Goal: Task Accomplishment & Management: Complete application form

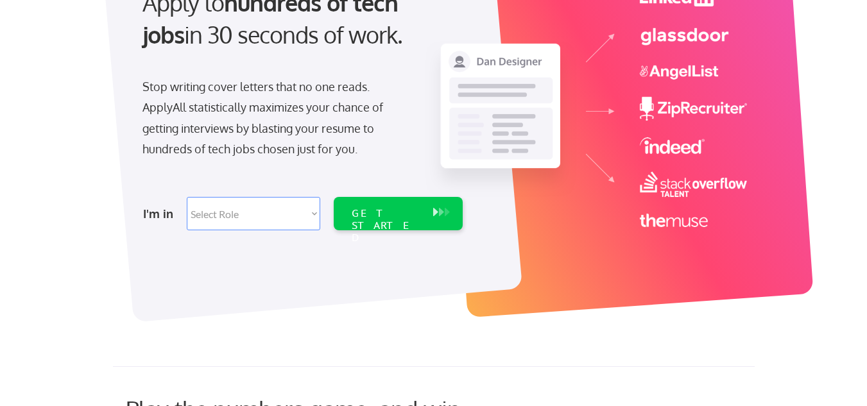
scroll to position [156, 0]
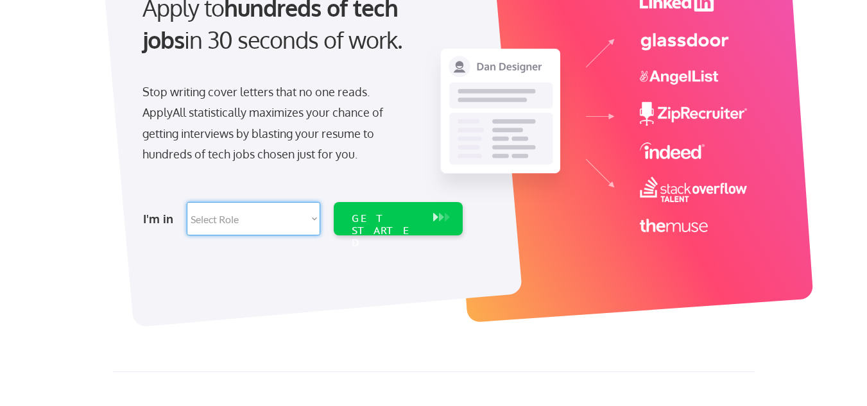
click at [254, 213] on select "Select Role Software Engineering Product Management Customer Success Sales UI/U…" at bounding box center [254, 218] width 134 height 33
select select ""product""
click at [187, 202] on select "Select Role Software Engineering Product Management Customer Success Sales UI/U…" at bounding box center [254, 218] width 134 height 33
select select ""product""
click at [311, 220] on select "Select Role Software Engineering Product Management Customer Success Sales UI/U…" at bounding box center [254, 218] width 134 height 33
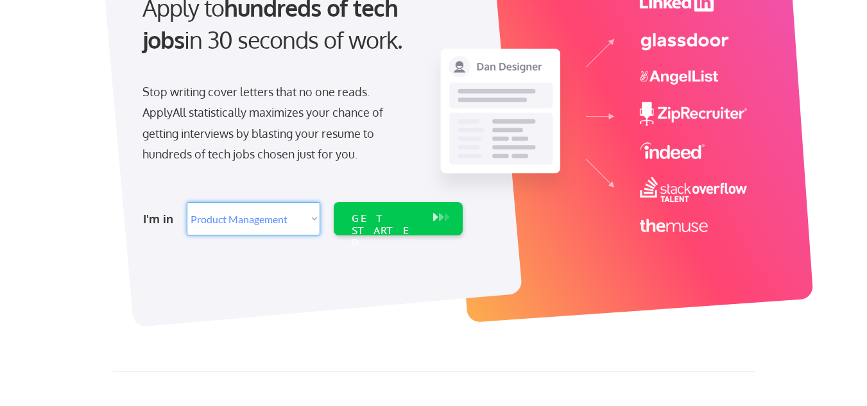
select select ""BLANK_1427118194589""
click at [187, 202] on select "Select Role Software Engineering Product Management Customer Success Sales UI/U…" at bounding box center [254, 218] width 134 height 33
select select ""PLACEHOLDER_1427118222253""
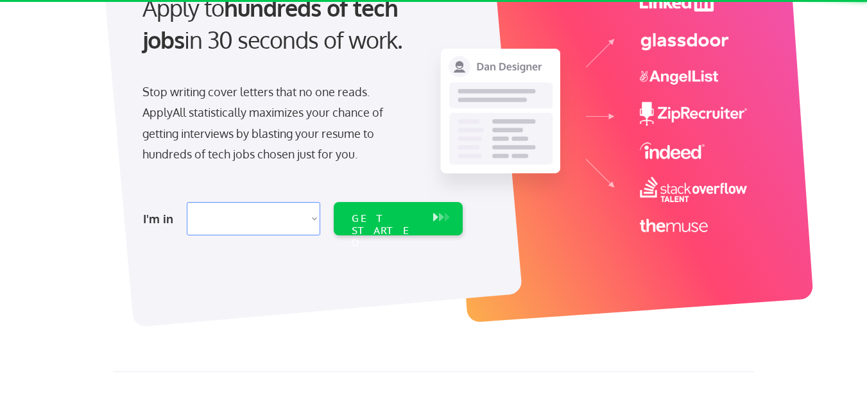
select select ""PLACEHOLDER_1427118222253""
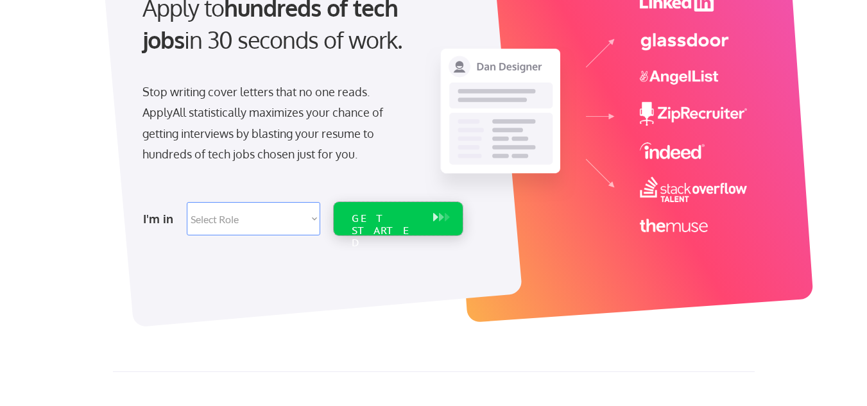
click at [390, 214] on div "GET STARTED" at bounding box center [386, 230] width 69 height 37
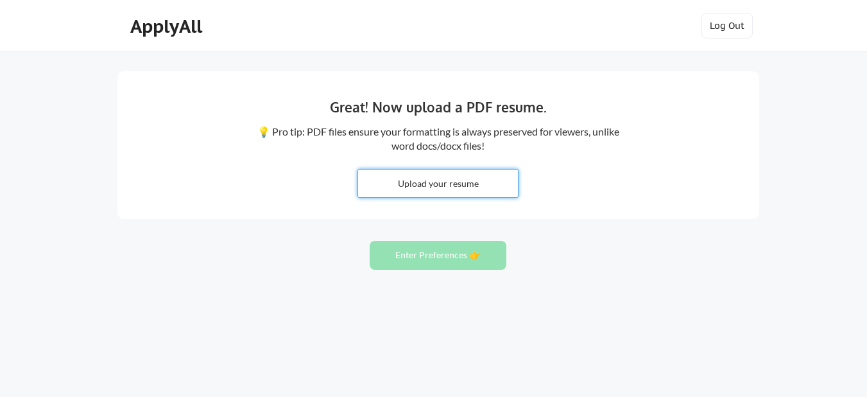
click at [458, 182] on input "file" at bounding box center [438, 183] width 160 height 28
type input "C:\fakepath\JustinMayfield_Resume_V1.0.docx"
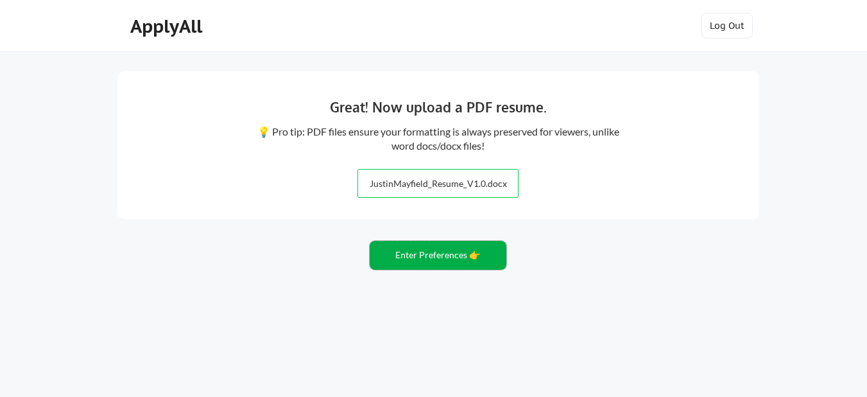
click at [439, 254] on button "Enter Preferences 👉" at bounding box center [438, 255] width 137 height 29
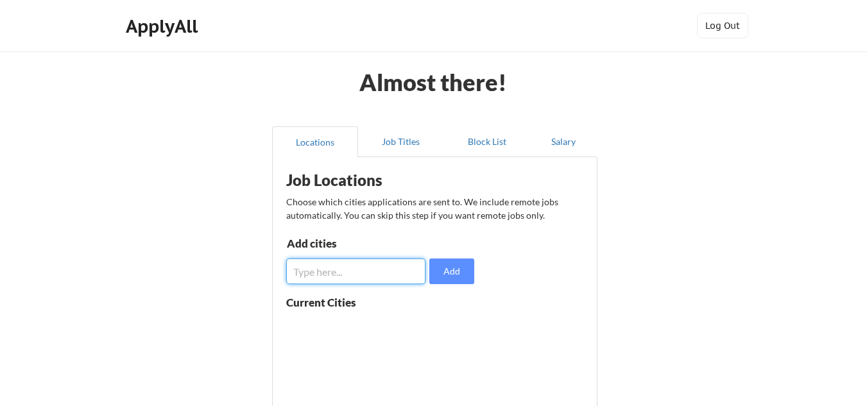
click at [385, 270] on input "input" at bounding box center [355, 272] width 139 height 26
type input "t"
type input "[GEOGRAPHIC_DATA]"
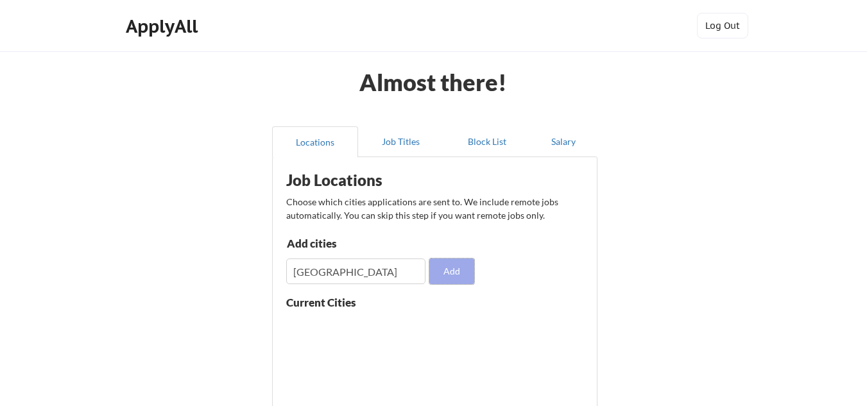
click at [449, 264] on button "Add" at bounding box center [451, 272] width 45 height 26
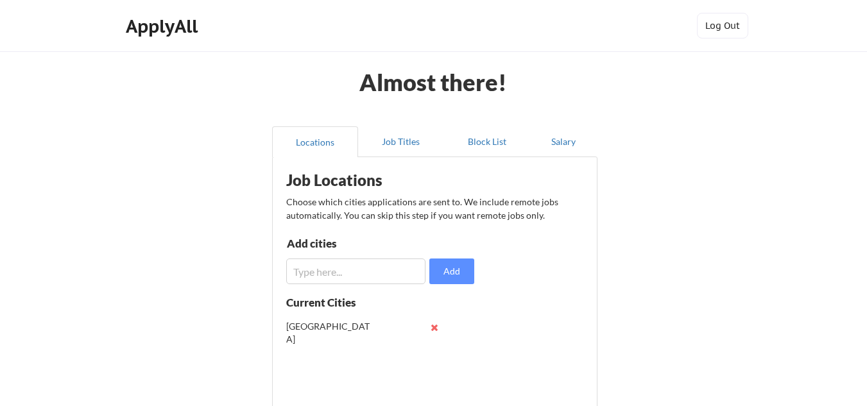
click at [383, 272] on input "input" at bounding box center [355, 272] width 139 height 26
type input "a"
click at [432, 327] on button at bounding box center [435, 328] width 10 height 10
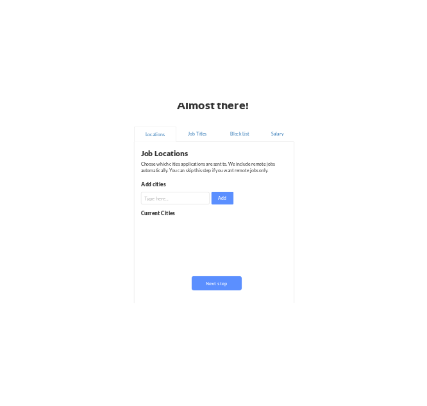
scroll to position [89, 0]
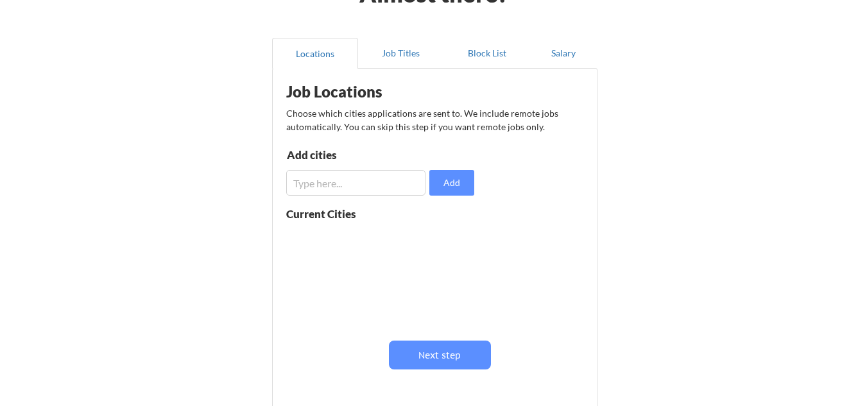
click at [359, 252] on div "Nashville" at bounding box center [367, 276] width 162 height 101
click at [378, 184] on input "input" at bounding box center [355, 183] width 139 height 26
click at [438, 360] on button "Next step" at bounding box center [440, 355] width 102 height 29
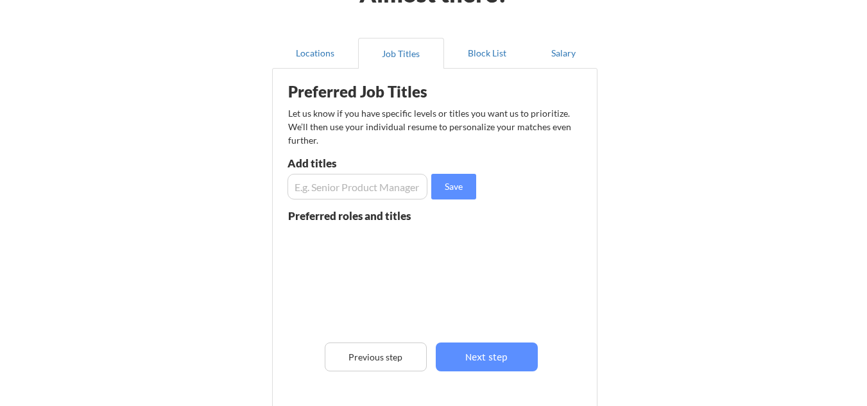
click at [673, 204] on div "Almost there! Locations Job Titles Block List Salary Preferred Job Titles Let u…" at bounding box center [433, 236] width 867 height 651
click at [322, 49] on button "Locations" at bounding box center [315, 53] width 86 height 31
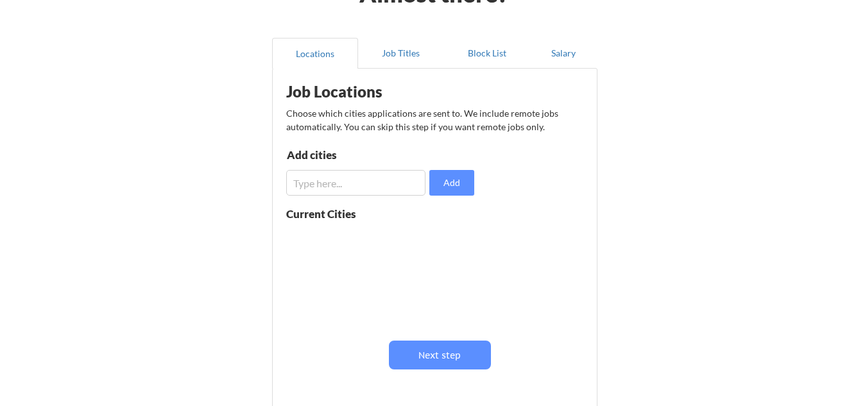
click at [374, 182] on input "input" at bounding box center [355, 183] width 139 height 26
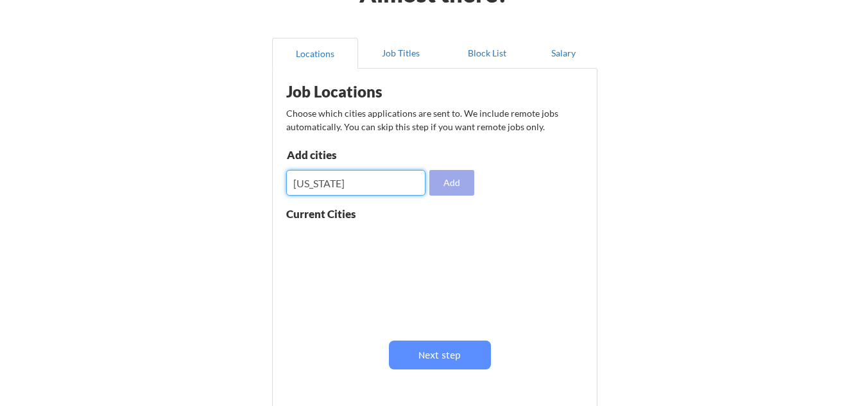
type input "texas"
click at [446, 179] on button "Add" at bounding box center [451, 183] width 45 height 26
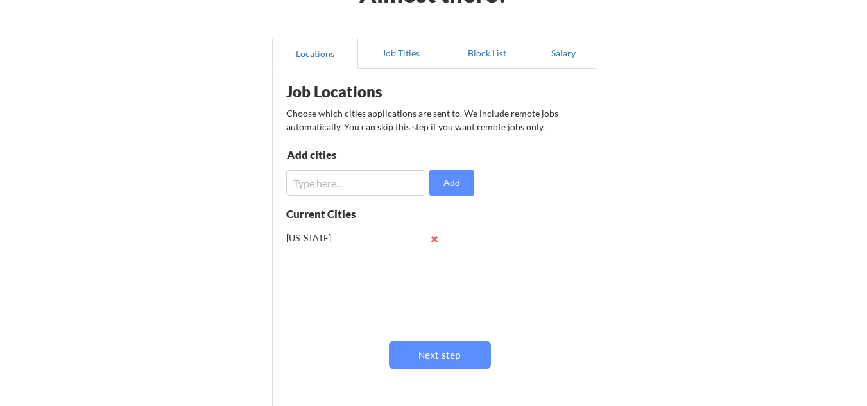
click at [435, 237] on button at bounding box center [435, 239] width 10 height 10
click at [354, 182] on input "input" at bounding box center [355, 183] width 139 height 26
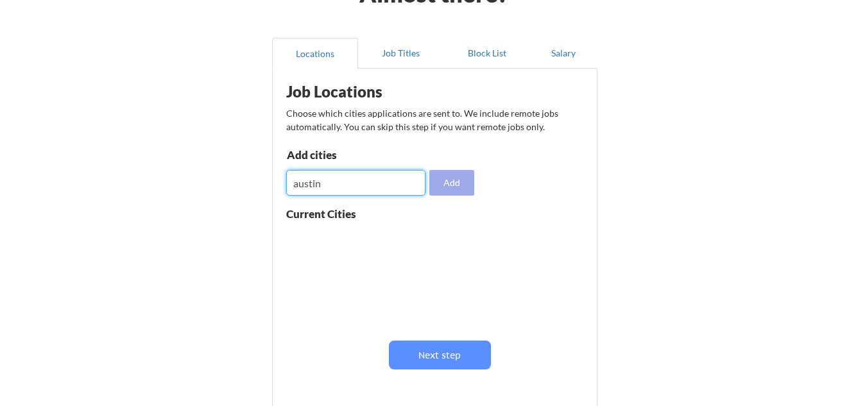
type input "austin"
click at [445, 180] on button "Add" at bounding box center [451, 183] width 45 height 26
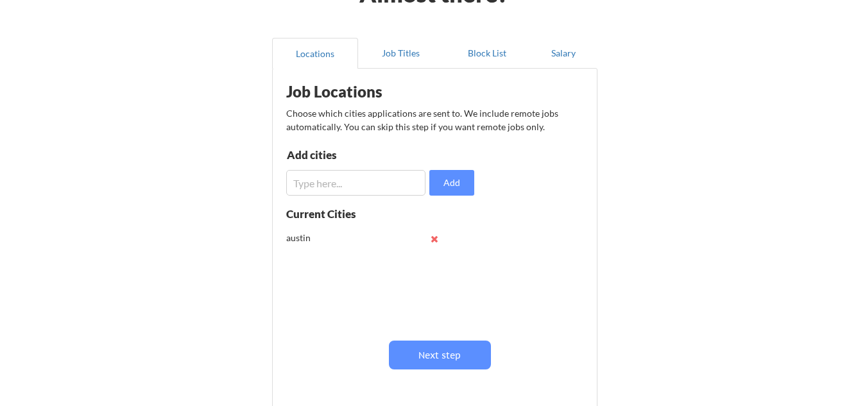
click at [396, 180] on input "input" at bounding box center [355, 183] width 139 height 26
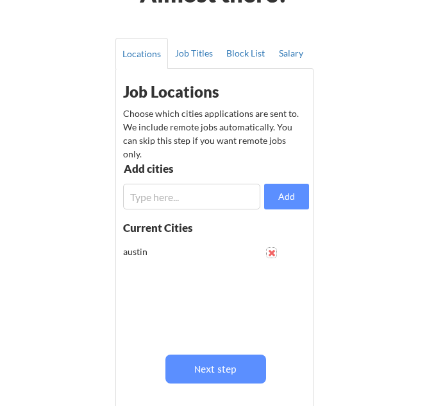
click at [272, 252] on button at bounding box center [272, 253] width 10 height 10
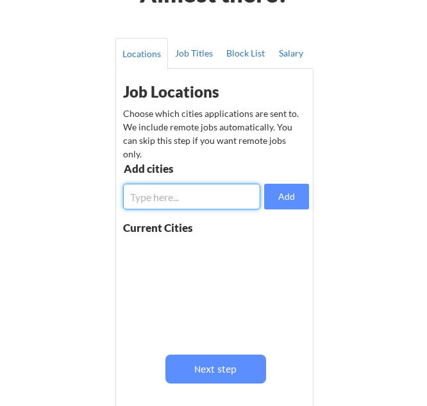
click at [146, 191] on input "input" at bounding box center [191, 197] width 137 height 26
type input "austin"
click at [288, 195] on button "Add" at bounding box center [286, 197] width 45 height 26
click at [223, 197] on input "input" at bounding box center [191, 197] width 137 height 26
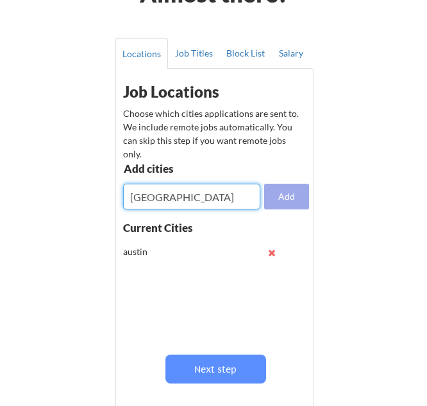
type input "georgetown"
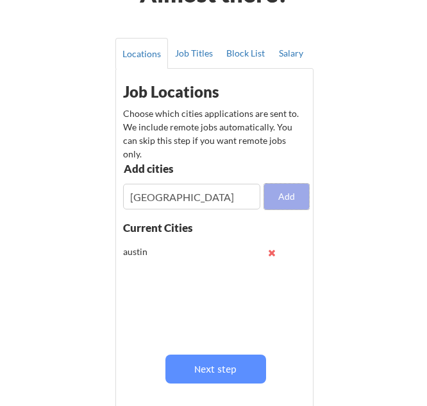
click at [288, 194] on button "Add" at bounding box center [286, 197] width 45 height 26
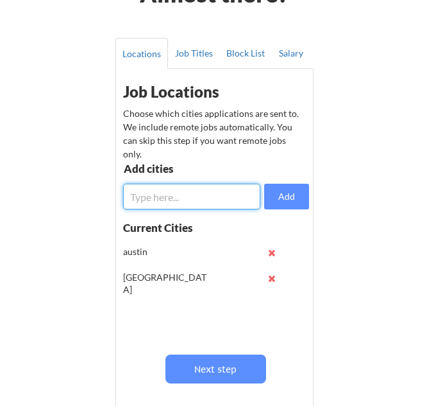
click at [224, 201] on input "input" at bounding box center [191, 197] width 137 height 26
type input "round rock"
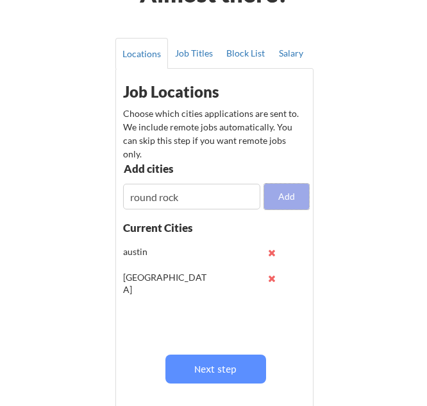
click at [293, 188] on button "Add" at bounding box center [286, 197] width 45 height 26
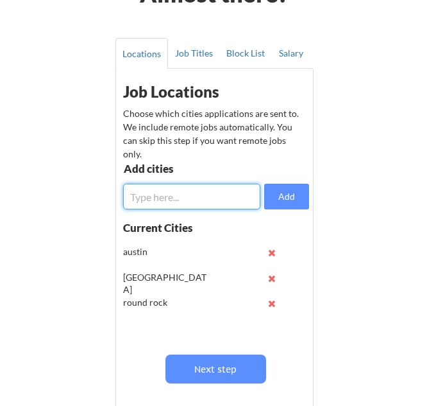
click at [214, 199] on input "input" at bounding box center [191, 197] width 137 height 26
type input "taylor"
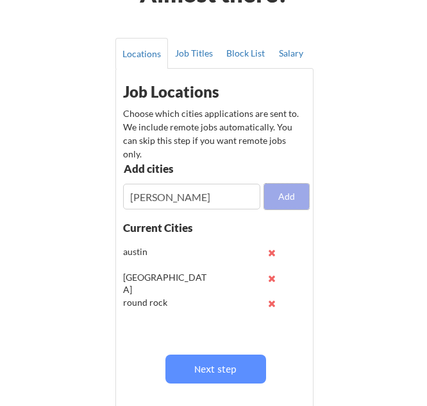
click at [284, 194] on button "Add" at bounding box center [286, 197] width 45 height 26
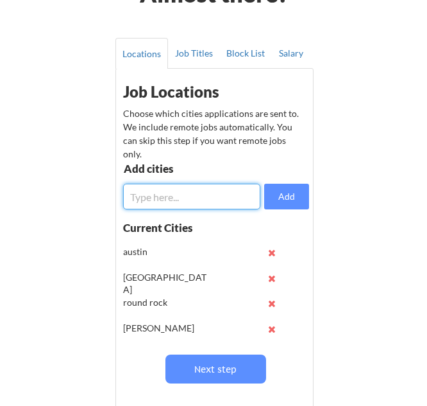
click at [229, 198] on input "input" at bounding box center [191, 197] width 137 height 26
type input "pflugerville"
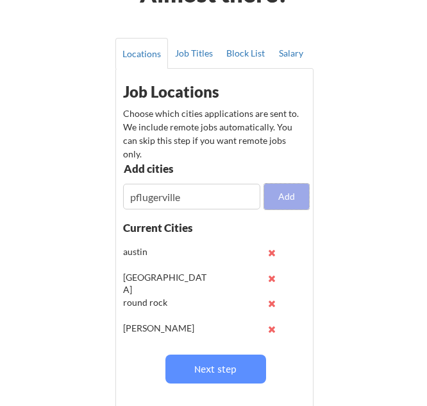
click at [301, 189] on button "Add" at bounding box center [286, 197] width 45 height 26
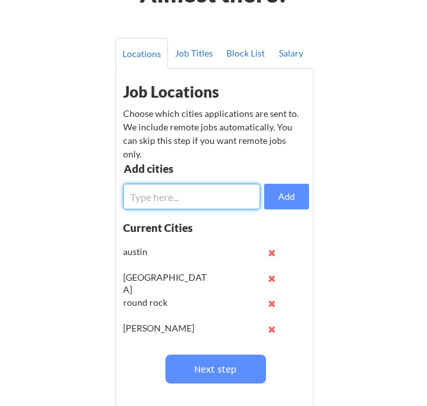
click at [204, 195] on input "input" at bounding box center [191, 197] width 137 height 26
type input "killeen"
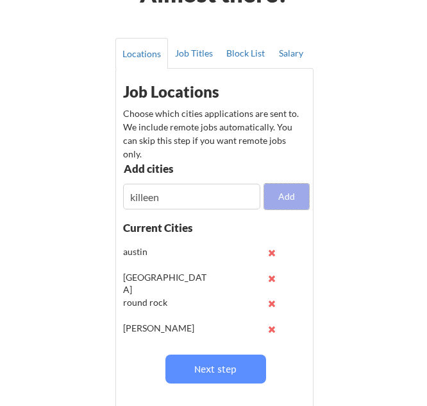
click at [278, 194] on button "Add" at bounding box center [286, 197] width 45 height 26
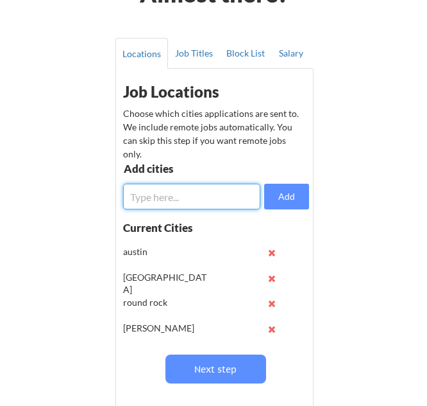
click at [206, 200] on input "input" at bounding box center [191, 197] width 137 height 26
type input "temple"
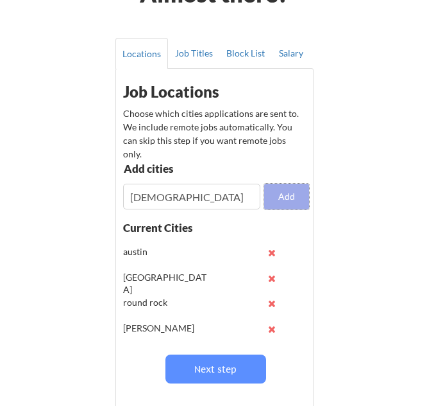
click at [289, 194] on button "Add" at bounding box center [286, 197] width 45 height 26
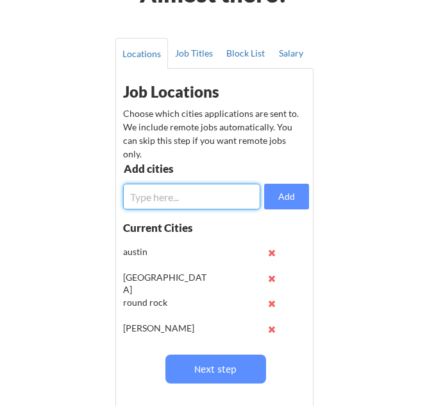
click at [206, 198] on input "input" at bounding box center [191, 197] width 137 height 26
type input "liberty hill"
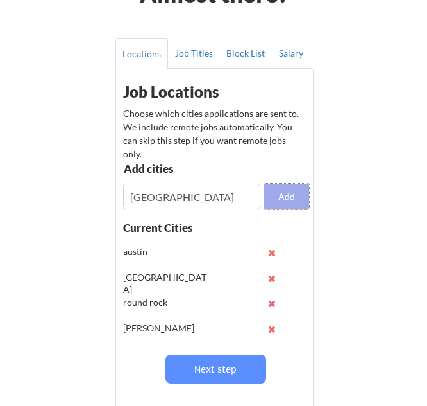
click at [282, 198] on button "Add" at bounding box center [286, 197] width 45 height 26
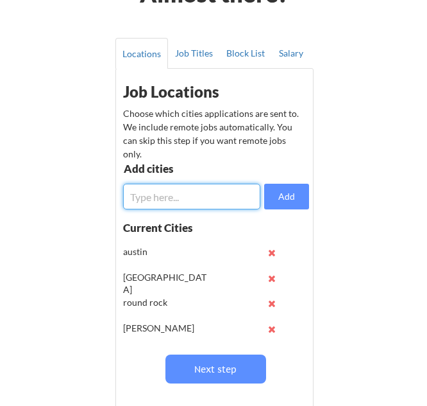
click at [194, 205] on input "input" at bounding box center [191, 197] width 137 height 26
type input "bertram"
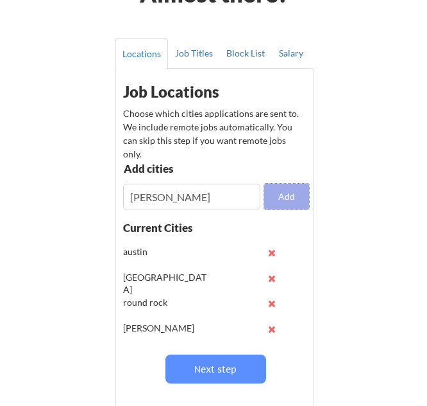
click at [287, 189] on button "Add" at bounding box center [286, 197] width 45 height 26
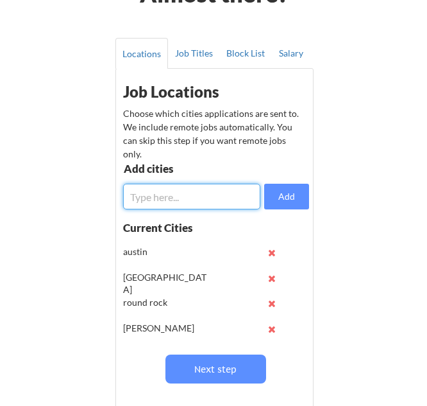
click at [213, 194] on input "input" at bounding box center [191, 197] width 137 height 26
type input "burnet"
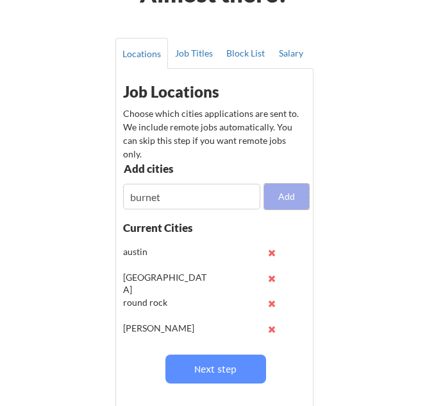
click at [281, 200] on button "Add" at bounding box center [286, 197] width 45 height 26
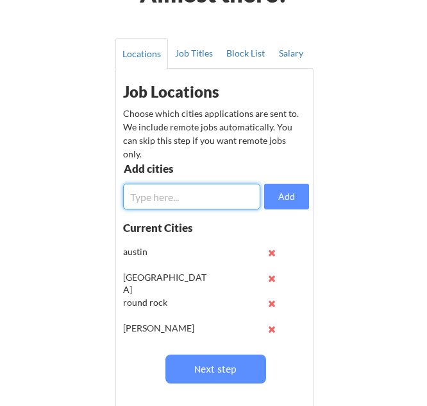
click at [190, 200] on input "input" at bounding box center [191, 197] width 137 height 26
type input "lampasas"
click at [284, 201] on button "Add" at bounding box center [286, 197] width 45 height 26
click at [194, 200] on input "input" at bounding box center [191, 197] width 137 height 26
type input "andice"
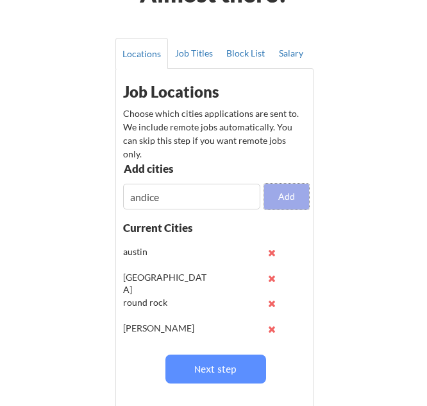
click at [285, 202] on button "Add" at bounding box center [286, 197] width 45 height 26
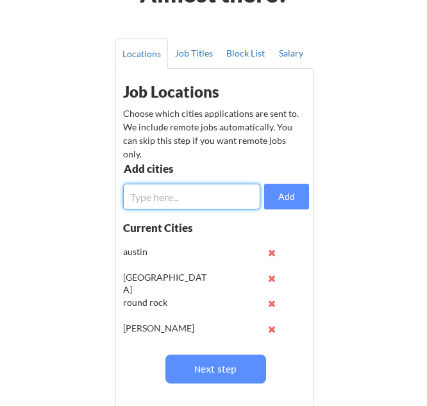
click at [177, 194] on input "input" at bounding box center [191, 197] width 137 height 26
type input "copperas cove"
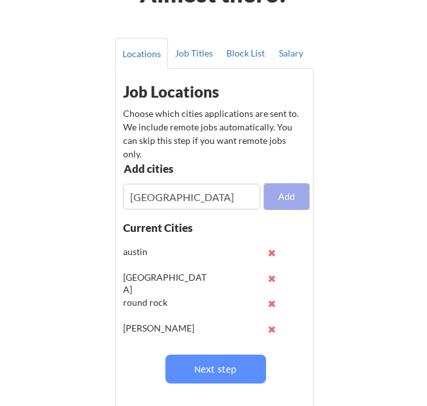
click at [284, 195] on button "Add" at bounding box center [286, 197] width 45 height 26
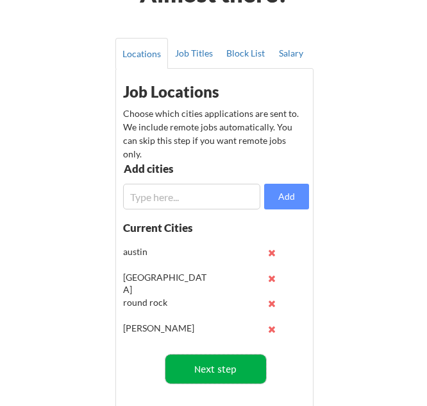
click at [210, 370] on button "Next step" at bounding box center [216, 368] width 101 height 29
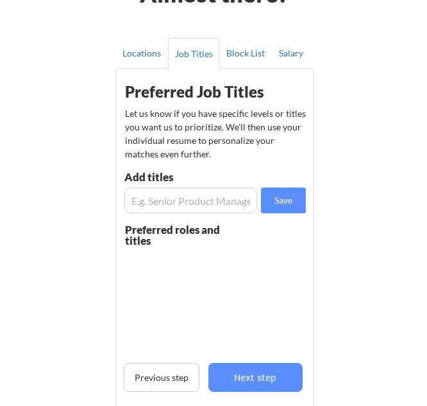
click at [221, 201] on input "input" at bounding box center [191, 200] width 133 height 26
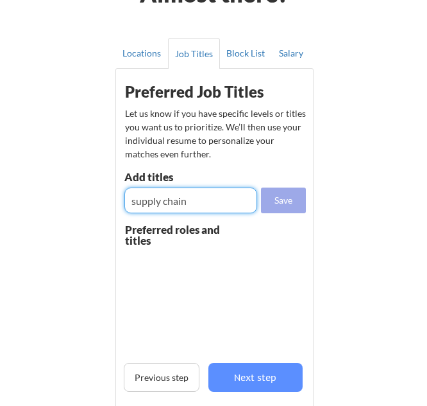
type input "supply chain"
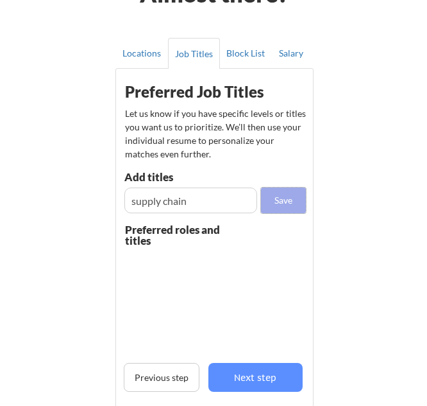
click at [287, 196] on button "Save" at bounding box center [283, 200] width 45 height 26
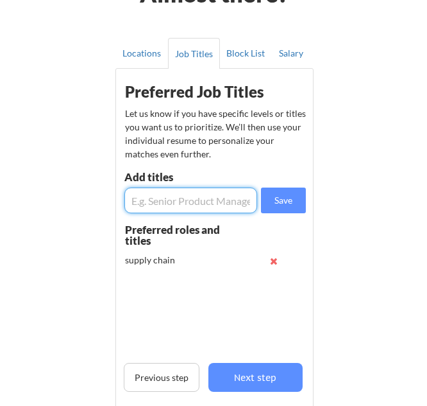
click at [210, 203] on input "input" at bounding box center [191, 200] width 133 height 26
type input "management"
click at [275, 198] on button "Save" at bounding box center [283, 200] width 45 height 26
click at [220, 204] on input "input" at bounding box center [191, 200] width 133 height 26
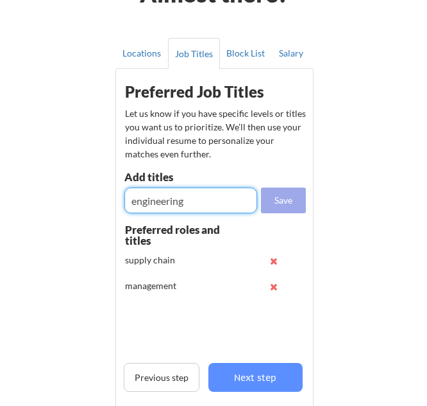
type input "engineering"
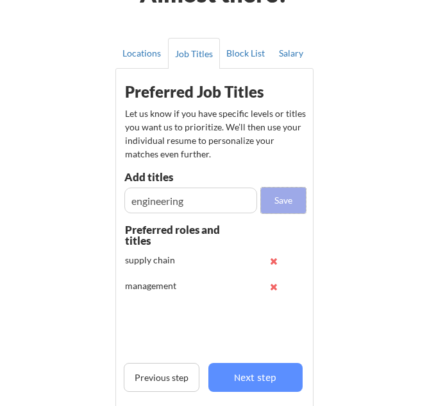
click at [272, 194] on button "Save" at bounding box center [283, 200] width 45 height 26
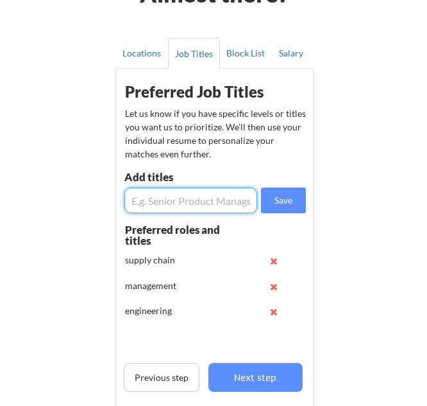
click at [218, 200] on input "input" at bounding box center [191, 200] width 133 height 26
type input "process"
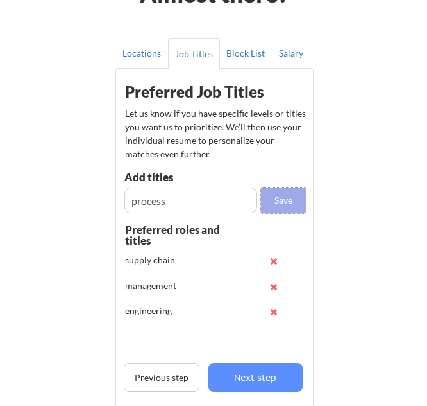
click at [293, 198] on button "Save" at bounding box center [283, 200] width 45 height 26
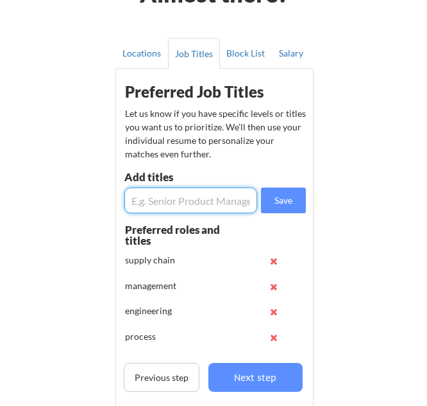
click at [221, 202] on input "input" at bounding box center [191, 200] width 133 height 26
type input "manufacturing"
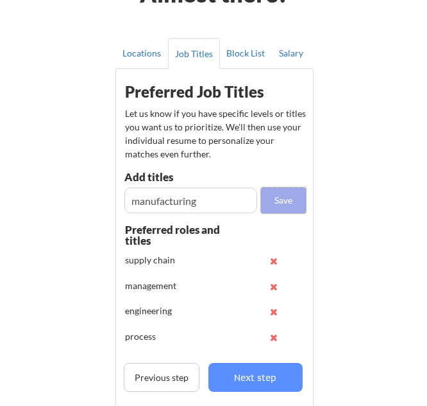
click at [277, 199] on button "Save" at bounding box center [283, 200] width 45 height 26
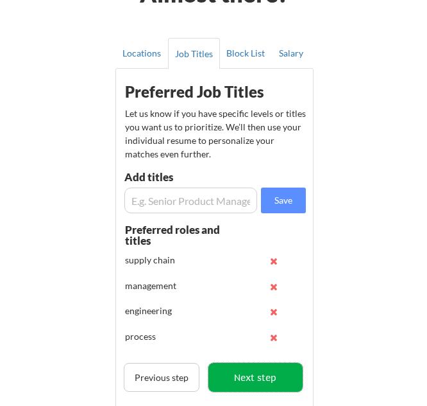
click at [248, 389] on button "Next step" at bounding box center [256, 377] width 94 height 29
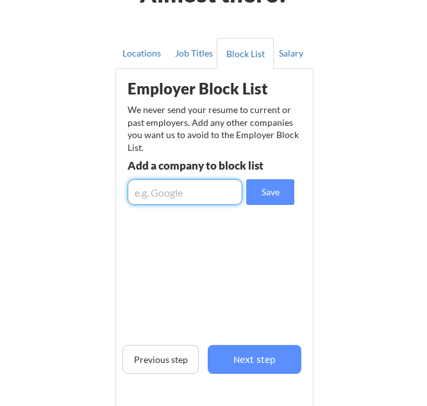
click at [214, 196] on input "input" at bounding box center [185, 192] width 115 height 26
type input "3"
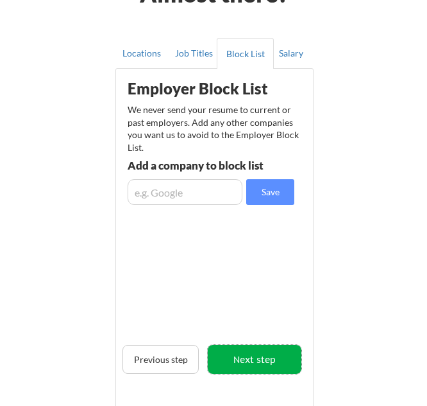
click at [248, 350] on button "Next step" at bounding box center [255, 359] width 94 height 29
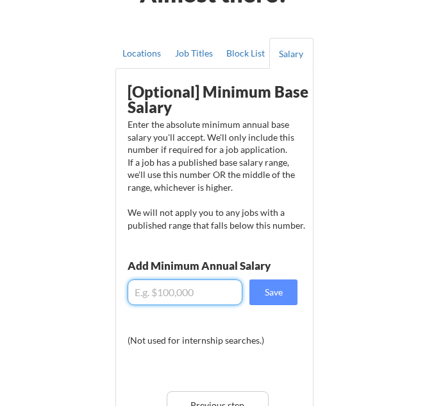
click at [200, 287] on input "input" at bounding box center [185, 292] width 115 height 26
type input "$82,000"
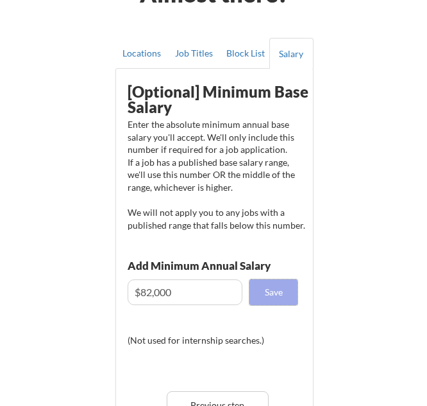
click at [265, 293] on button "Save" at bounding box center [274, 292] width 48 height 26
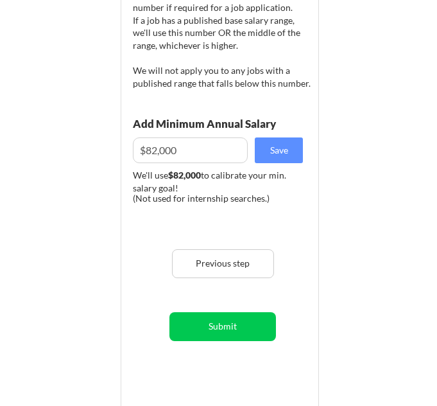
scroll to position [270, 0]
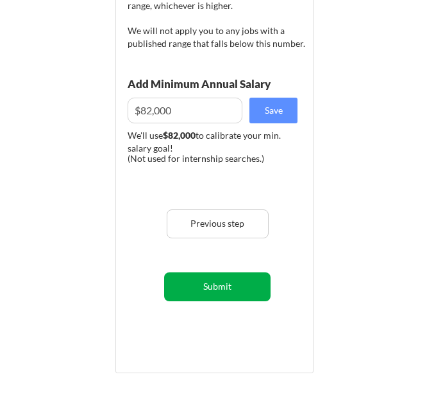
click at [228, 284] on button "Submit" at bounding box center [217, 286] width 107 height 29
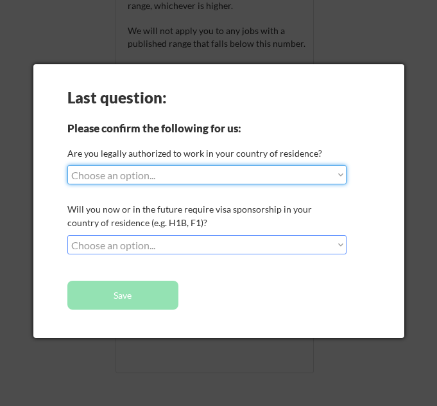
click at [204, 172] on select "Choose an option... Yes, I am a US Citizen Yes, I am a Canadian Citizen Yes, I …" at bounding box center [206, 174] width 279 height 19
select select ""yes__i_am_a_us_citizen""
click at [67, 165] on select "Choose an option... Yes, I am a US Citizen Yes, I am a Canadian Citizen Yes, I …" at bounding box center [206, 174] width 279 height 19
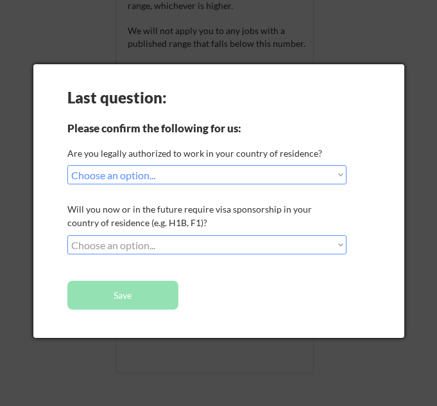
click at [198, 242] on select "Choose an option... No, I will not need sponsorship Yes, I will need sponsorship" at bounding box center [206, 244] width 279 height 19
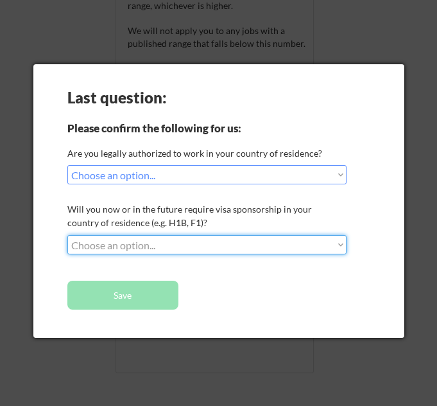
select select ""no__i_will_not_need_sponsorship""
click at [67, 235] on select "Choose an option... No, I will not need sponsorship Yes, I will need sponsorship" at bounding box center [206, 244] width 279 height 19
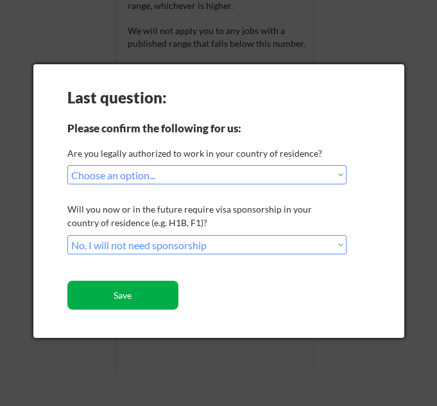
click at [140, 285] on button "Save" at bounding box center [122, 294] width 111 height 29
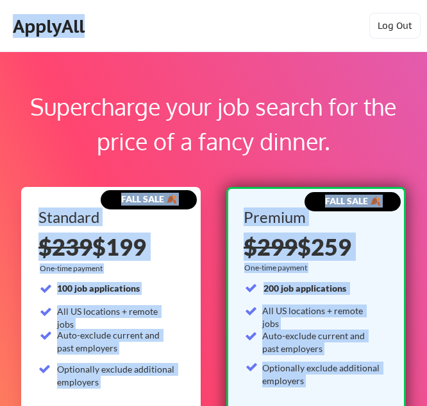
drag, startPoint x: 426, startPoint y: 96, endPoint x: 427, endPoint y: 122, distance: 26.3
click at [427, 122] on html "Supercharge your job search for the price of a fancy dinner. FALL SALE 🍂 Standa…" at bounding box center [213, 203] width 427 height 406
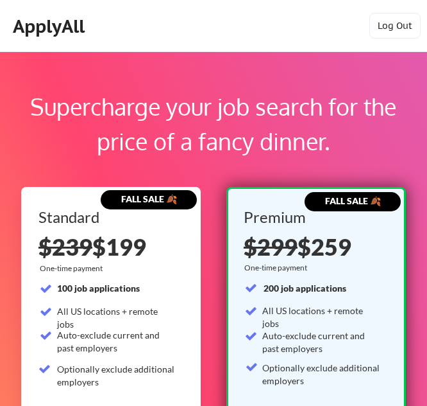
click at [338, 118] on div "Supercharge your job search for the price of a fancy dinner." at bounding box center [213, 123] width 377 height 69
